Goal: Find specific page/section: Find specific page/section

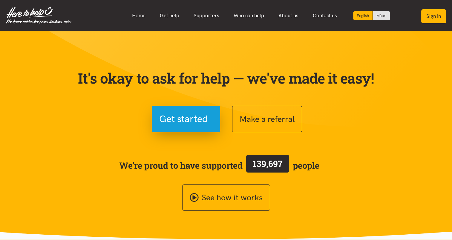
click at [430, 19] on button "Sign in" at bounding box center [433, 16] width 25 height 14
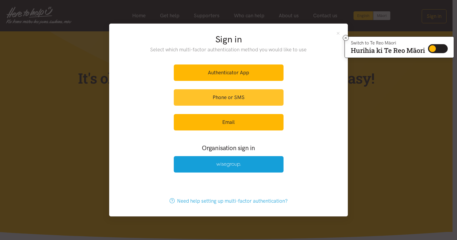
click at [252, 97] on link "Phone or SMS" at bounding box center [229, 97] width 110 height 16
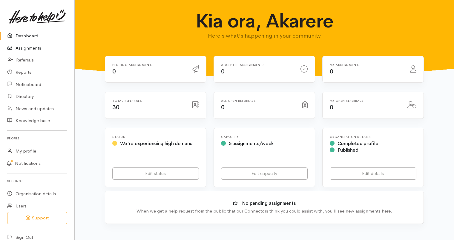
click at [32, 46] on link "Assignments" at bounding box center [37, 48] width 74 height 12
